Goal: Contribute content

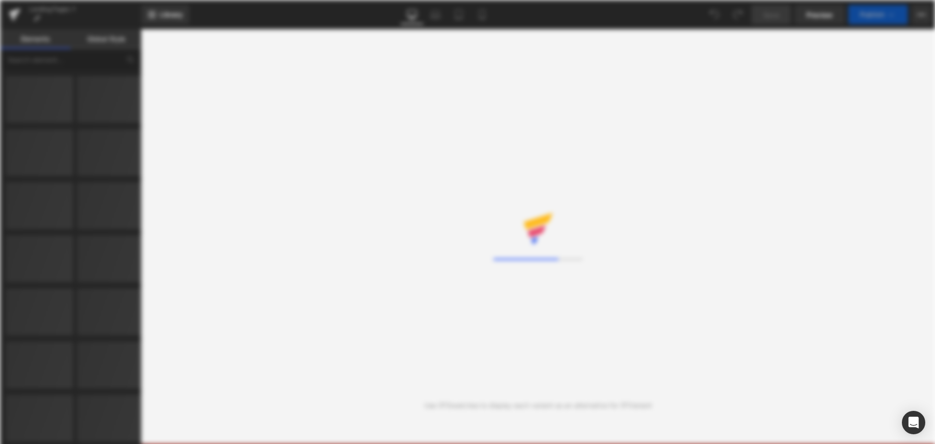
click at [558, 10] on div "Loading Core Editor" at bounding box center [467, 222] width 935 height 444
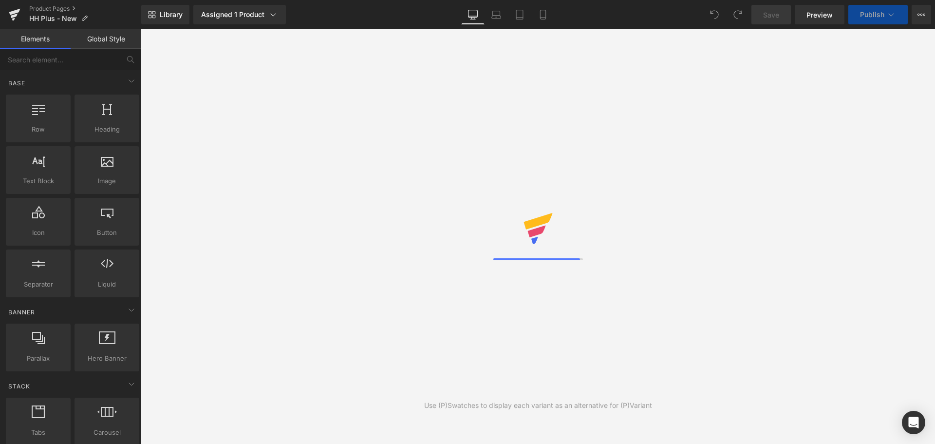
click at [602, 13] on div "Library Assigned 1 Product Product Preview New Hormone Harmony PLUS+ Manage ass…" at bounding box center [538, 14] width 794 height 19
click at [541, 219] on icon at bounding box center [538, 221] width 29 height 17
click at [676, 178] on div "Use (P)Swatches to display each variant as an alternative for (P)Variant" at bounding box center [538, 236] width 794 height 414
click at [417, 19] on div "Library Assigned 1 Product Product Preview New Hormone Harmony PLUS+ Manage ass…" at bounding box center [538, 14] width 794 height 19
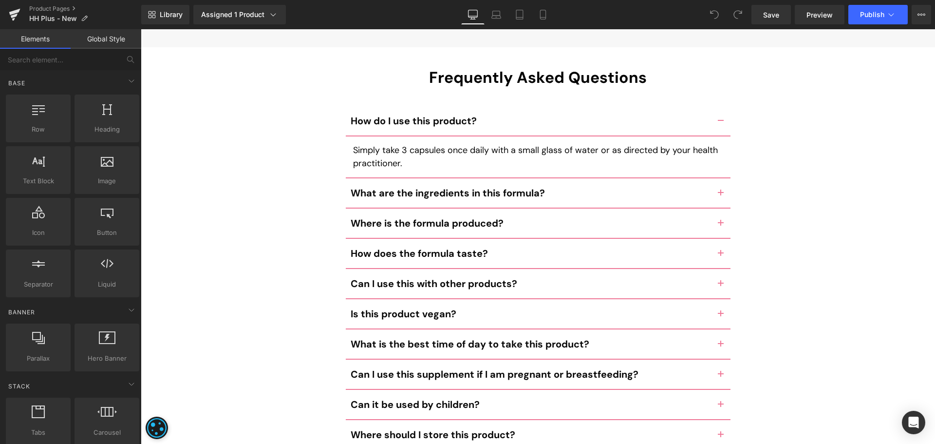
scroll to position [4669, 0]
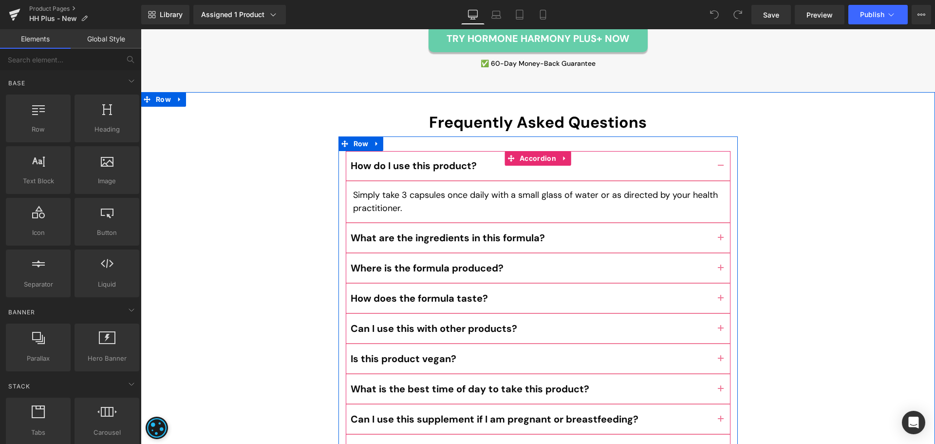
click at [717, 223] on button "button" at bounding box center [720, 237] width 19 height 29
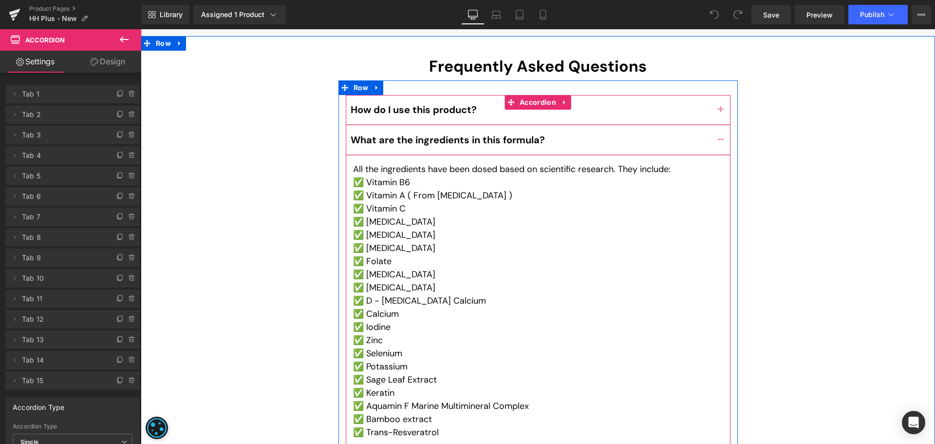
scroll to position [4815, 0]
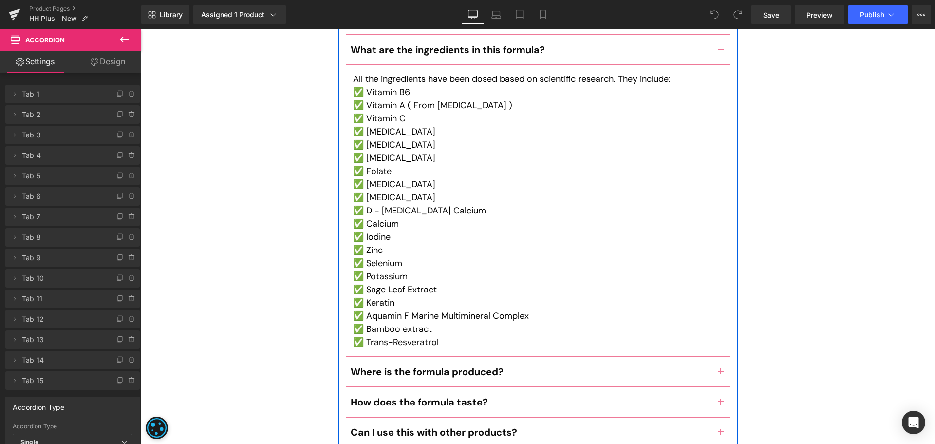
click at [451, 299] on div "All the ingredients have been dosed based on scientific research. They include:…" at bounding box center [538, 211] width 370 height 276
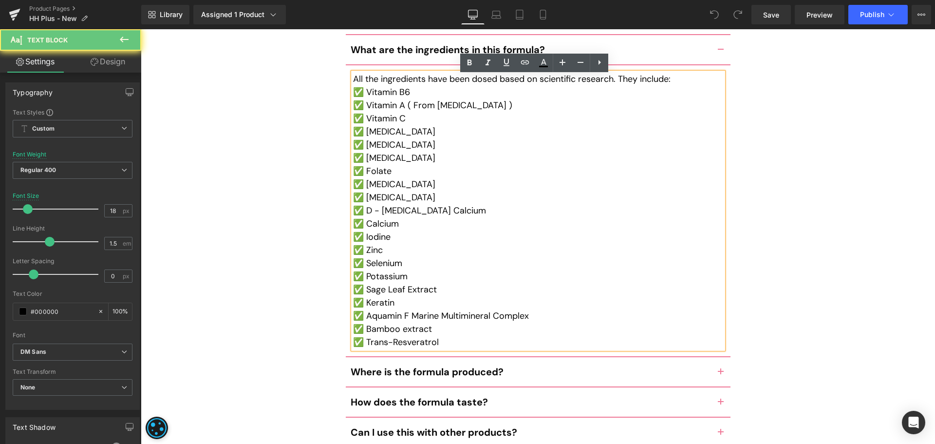
click at [436, 336] on p "✅ Trans-Resveratrol" at bounding box center [538, 342] width 370 height 13
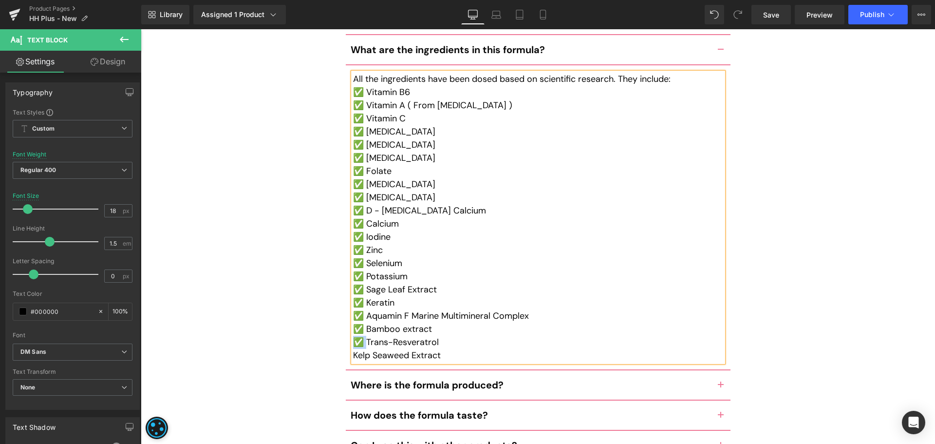
copy p "✅"
click at [765, 228] on div "Frequently Asked Questions Heading How do I use this product? Text Block Simply…" at bounding box center [538, 406] width 794 height 878
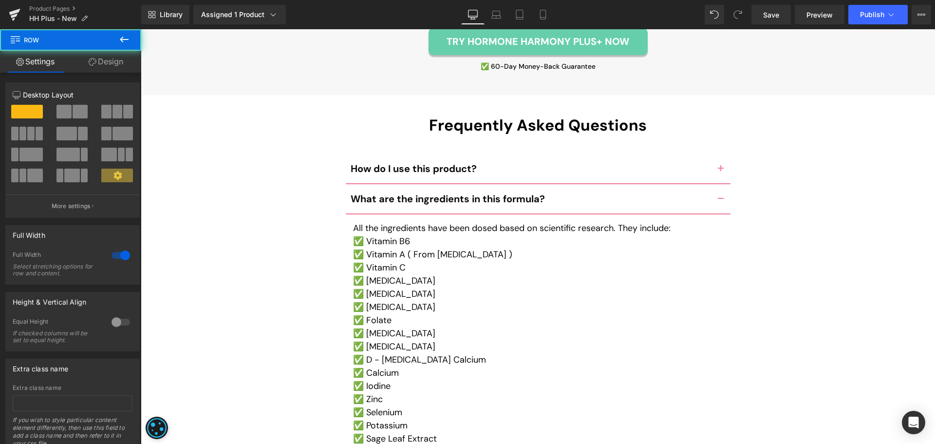
scroll to position [4523, 0]
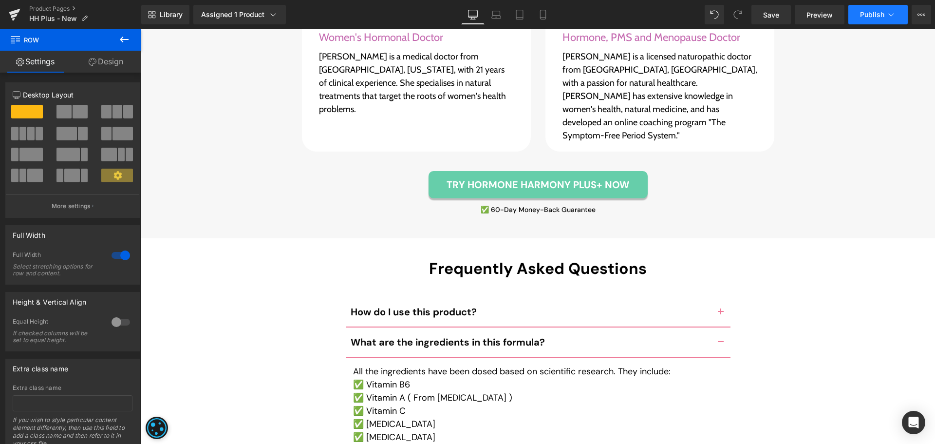
click at [873, 14] on span "Publish" at bounding box center [872, 15] width 24 height 8
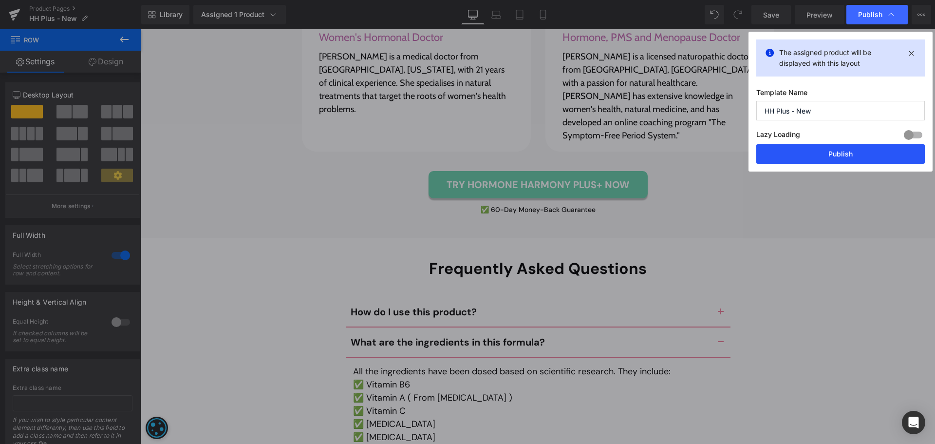
click at [858, 148] on button "Publish" at bounding box center [840, 153] width 169 height 19
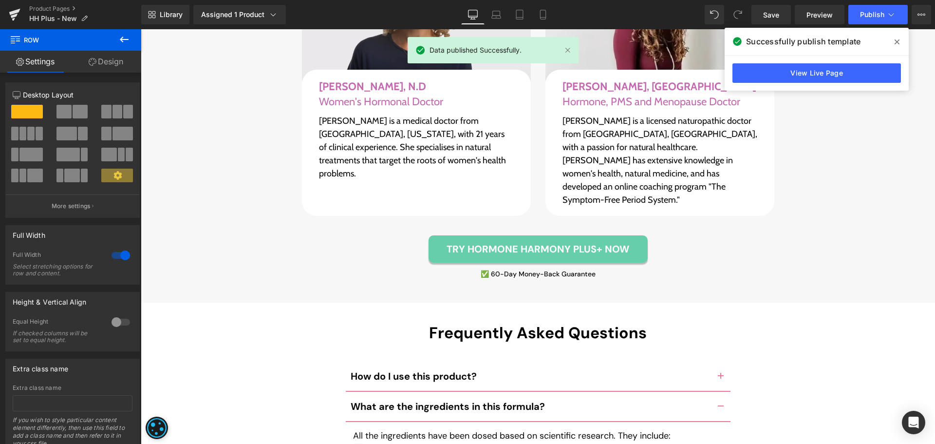
scroll to position [4279, 0]
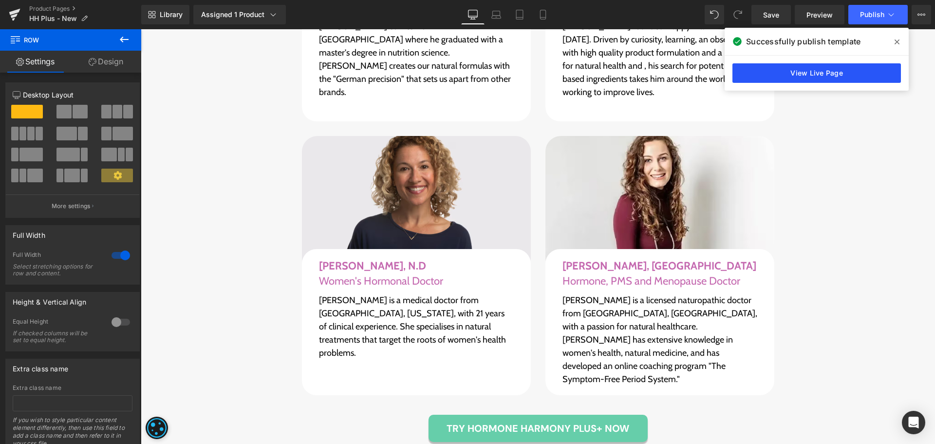
click at [788, 69] on link "View Live Page" at bounding box center [816, 72] width 169 height 19
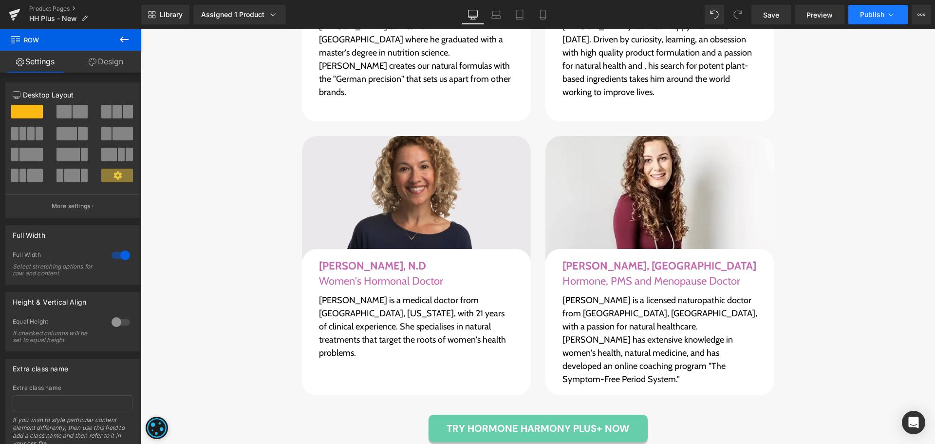
click at [873, 18] on span "Publish" at bounding box center [872, 15] width 24 height 8
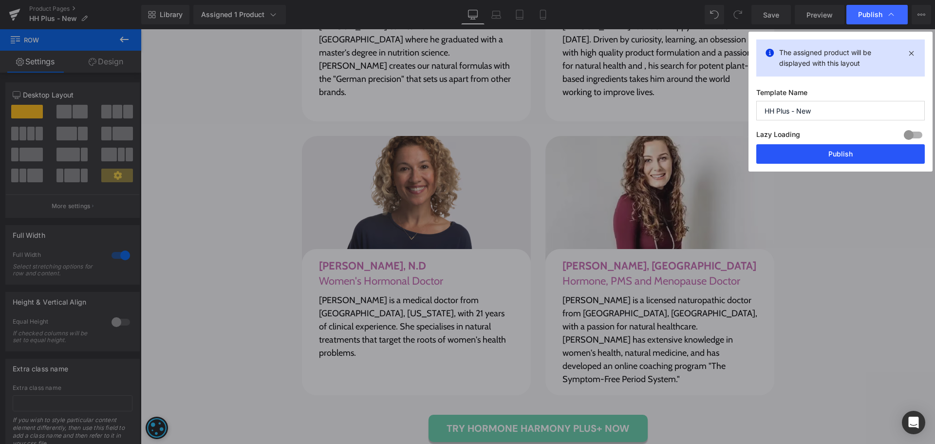
drag, startPoint x: 866, startPoint y: 153, endPoint x: 728, endPoint y: 130, distance: 140.8
click at [866, 153] on button "Publish" at bounding box center [840, 153] width 169 height 19
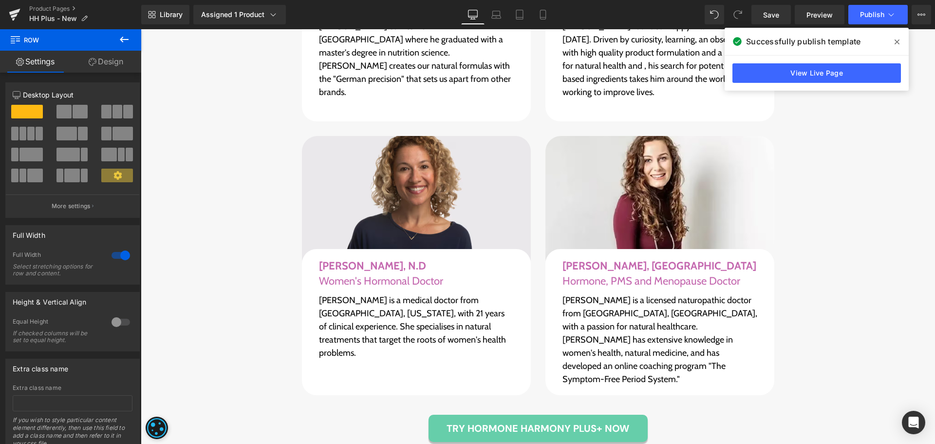
click at [895, 40] on icon at bounding box center [897, 41] width 5 height 5
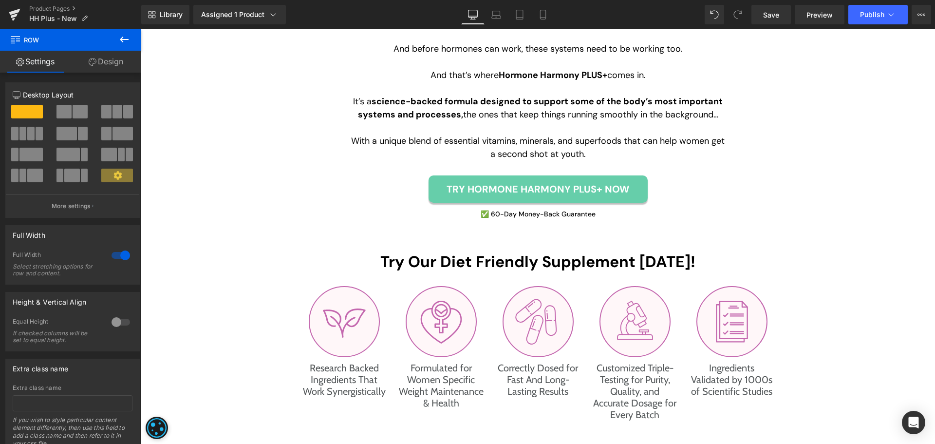
scroll to position [1747, 0]
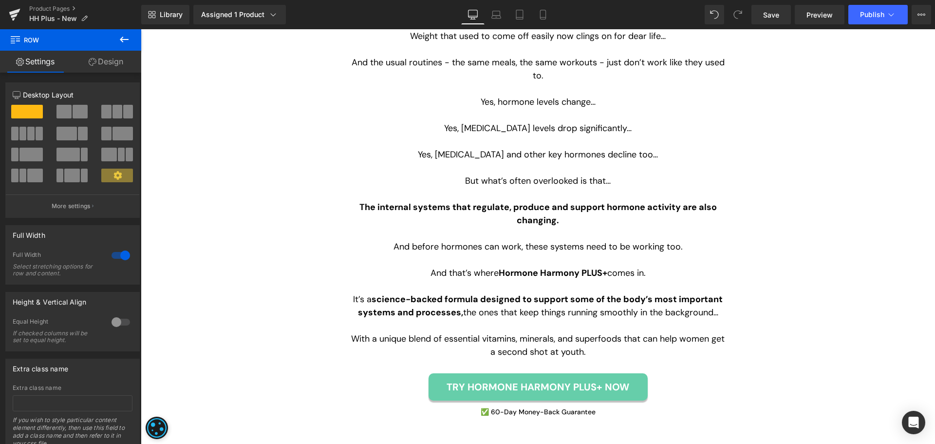
click at [333, 12] on div "Library Assigned 1 Product Product Preview New Hormone Harmony PLUS+ Manage ass…" at bounding box center [538, 14] width 794 height 19
